Goal: Understand process/instructions: Learn how to perform a task or action

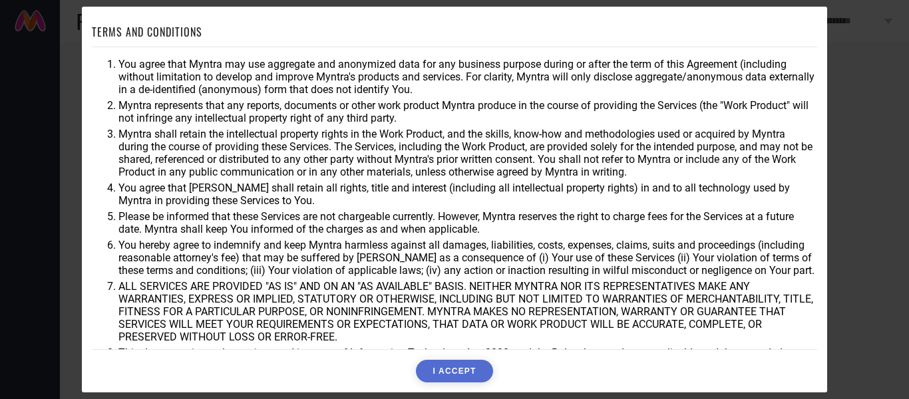
click at [475, 369] on button "I ACCEPT" at bounding box center [454, 371] width 77 height 23
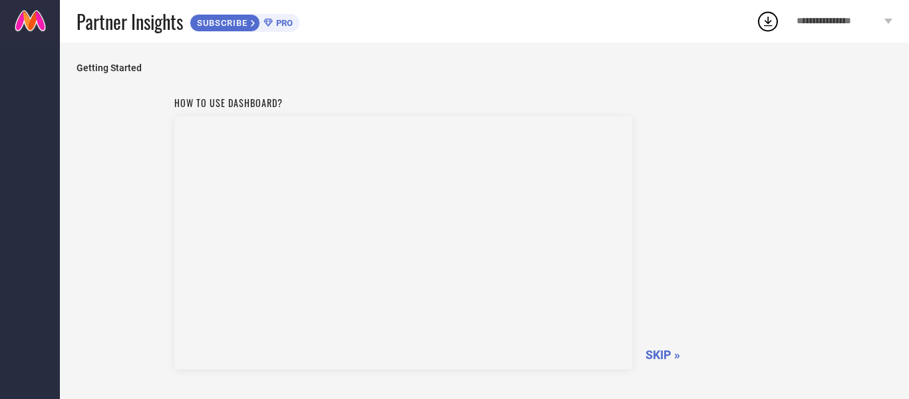
click at [20, 26] on link at bounding box center [30, 21] width 60 height 43
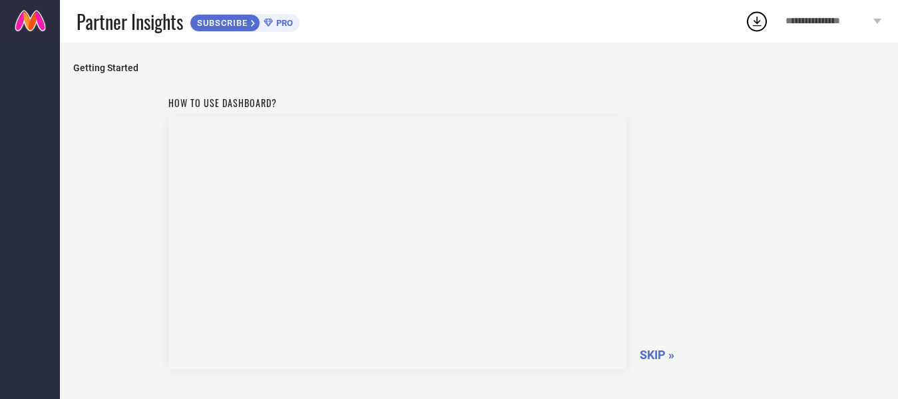
click at [649, 236] on div "How to use dashboard? SKIP »" at bounding box center [478, 231] width 621 height 282
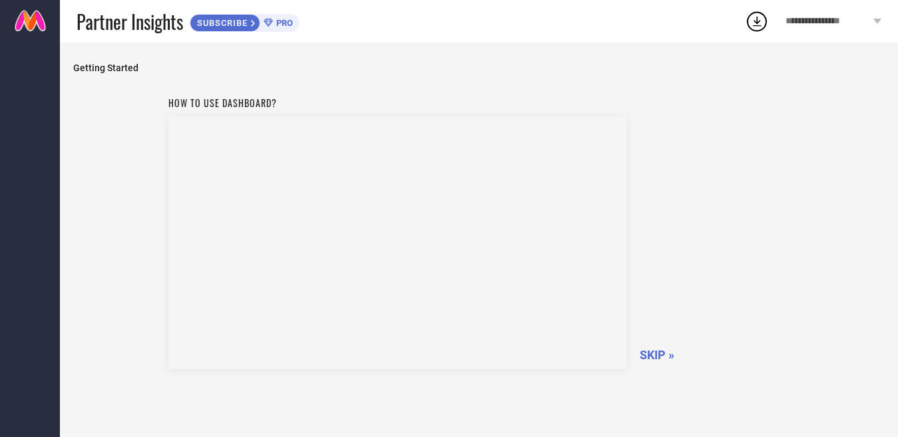
click at [102, 133] on div "How to use dashboard? SKIP »" at bounding box center [479, 276] width 812 height 372
